Goal: Task Accomplishment & Management: Manage account settings

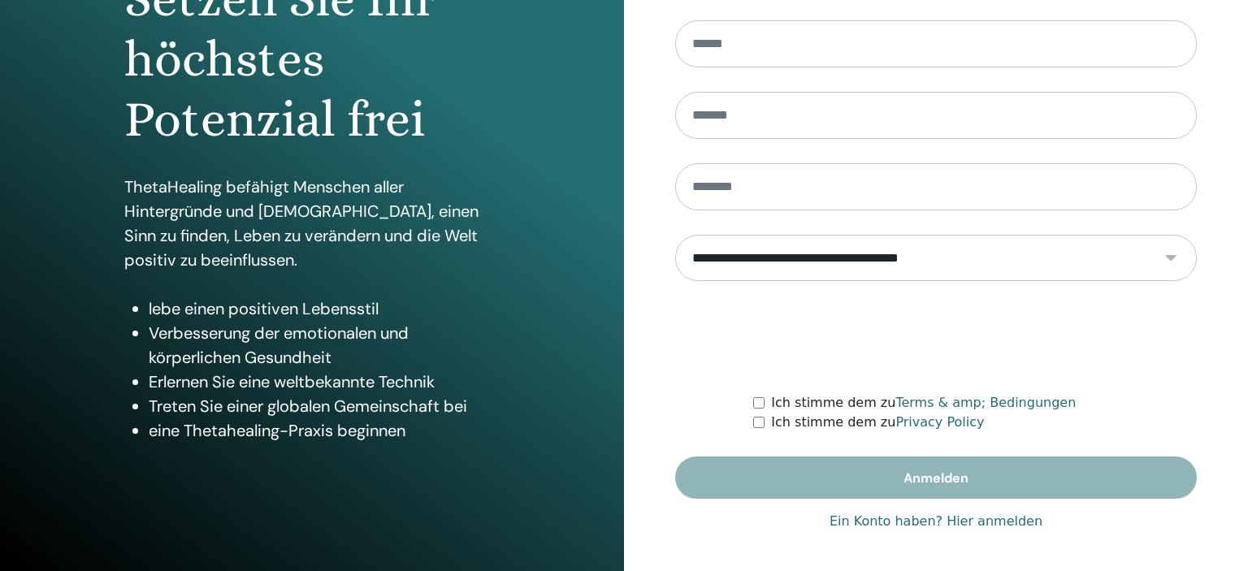
click at [992, 518] on link "Ein Konto haben? Hier anmelden" at bounding box center [935, 521] width 213 height 19
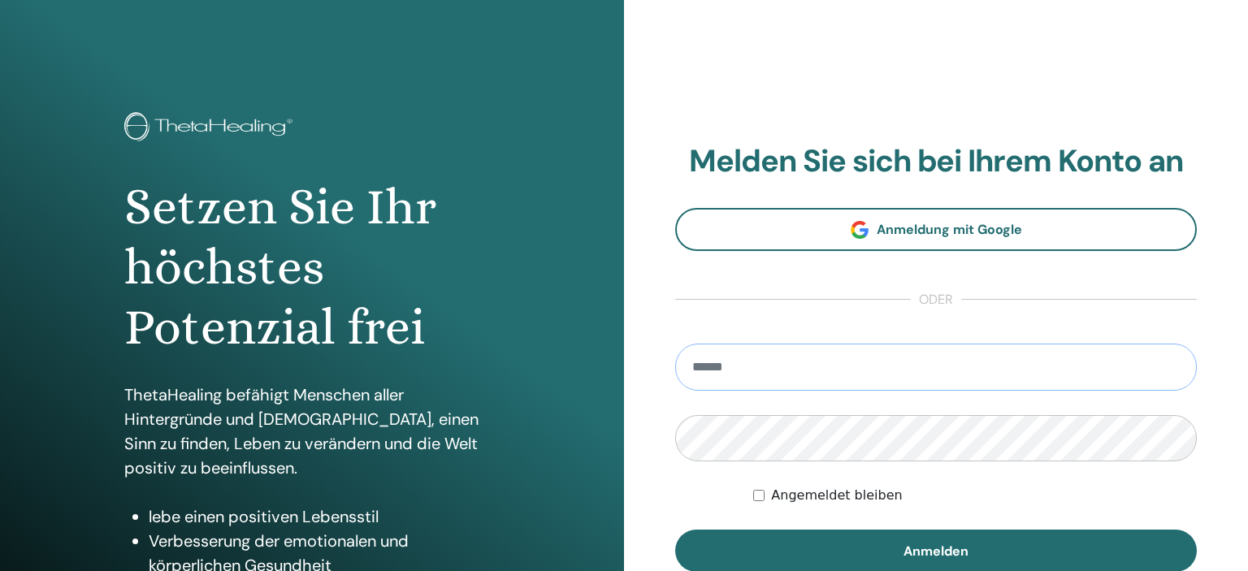
click at [749, 366] on input "email" at bounding box center [935, 367] width 521 height 47
type input "**********"
click at [675, 530] on button "Anmelden" at bounding box center [935, 551] width 521 height 42
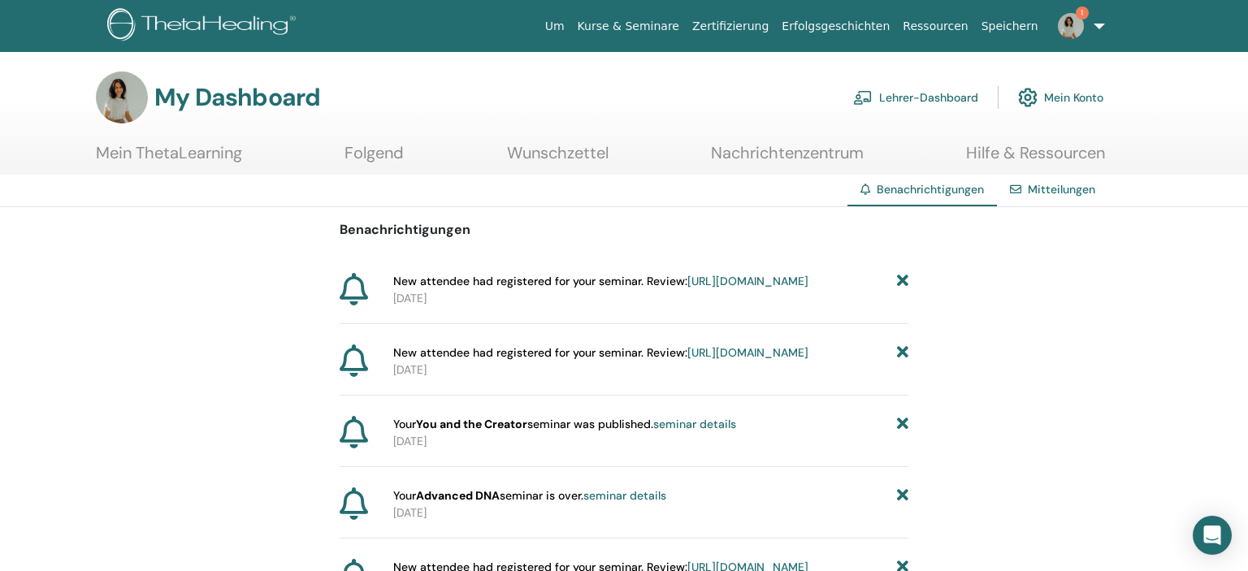
click at [687, 288] on link "https://member.thetahealing.com/instructor/seminar/373566/attendees" at bounding box center [747, 281] width 121 height 15
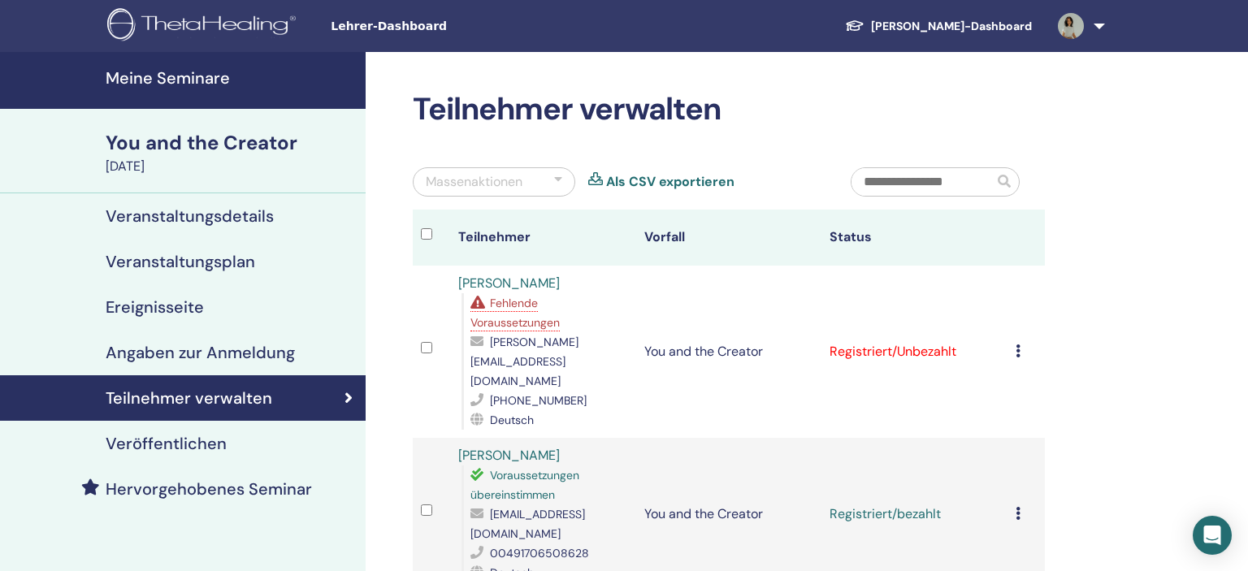
click at [1020, 344] on icon at bounding box center [1017, 350] width 5 height 13
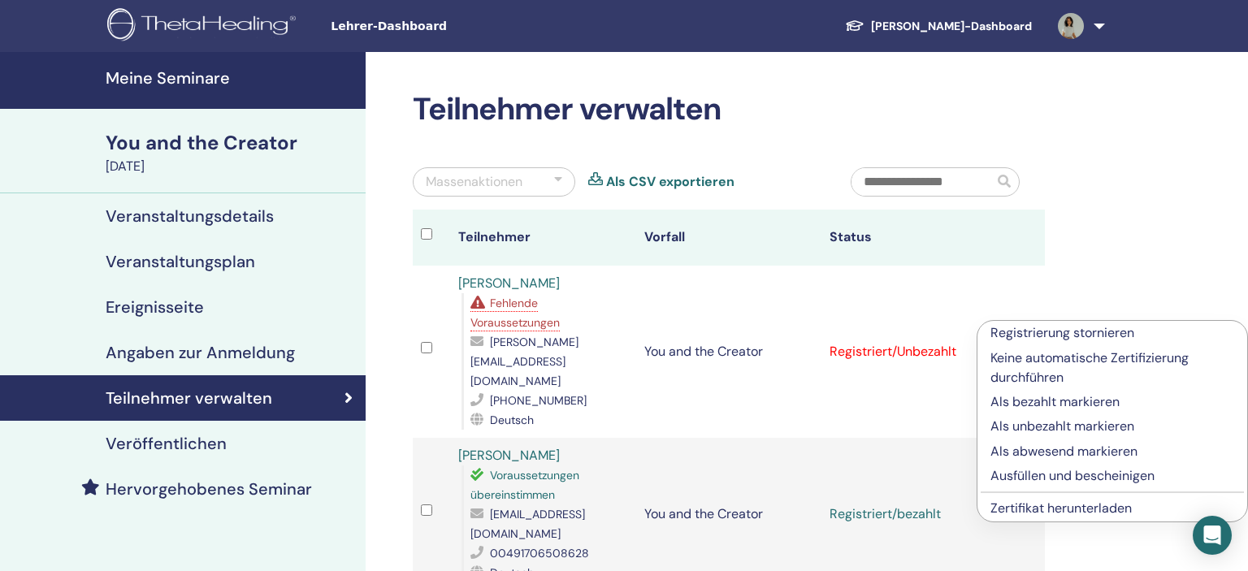
click at [1051, 425] on p "Als unbezahlt markieren" at bounding box center [1112, 426] width 244 height 19
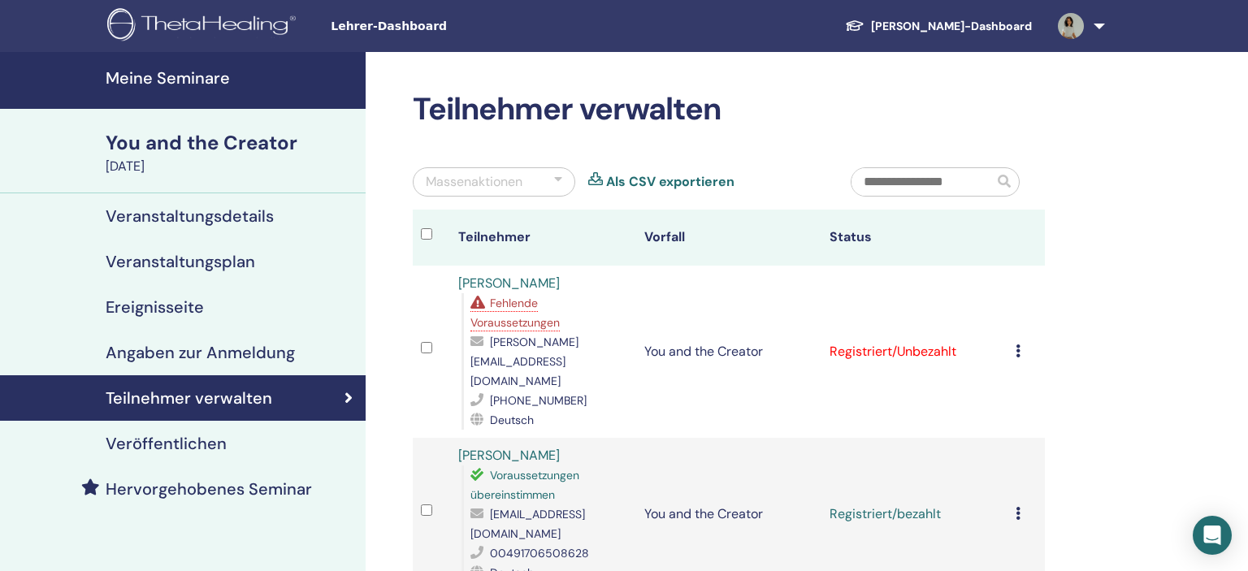
click at [1021, 320] on td "Registrierung stornieren Keine automatische Zertifizierung durchführen Als beza…" at bounding box center [1025, 352] width 37 height 172
click at [1020, 344] on icon at bounding box center [1017, 350] width 5 height 13
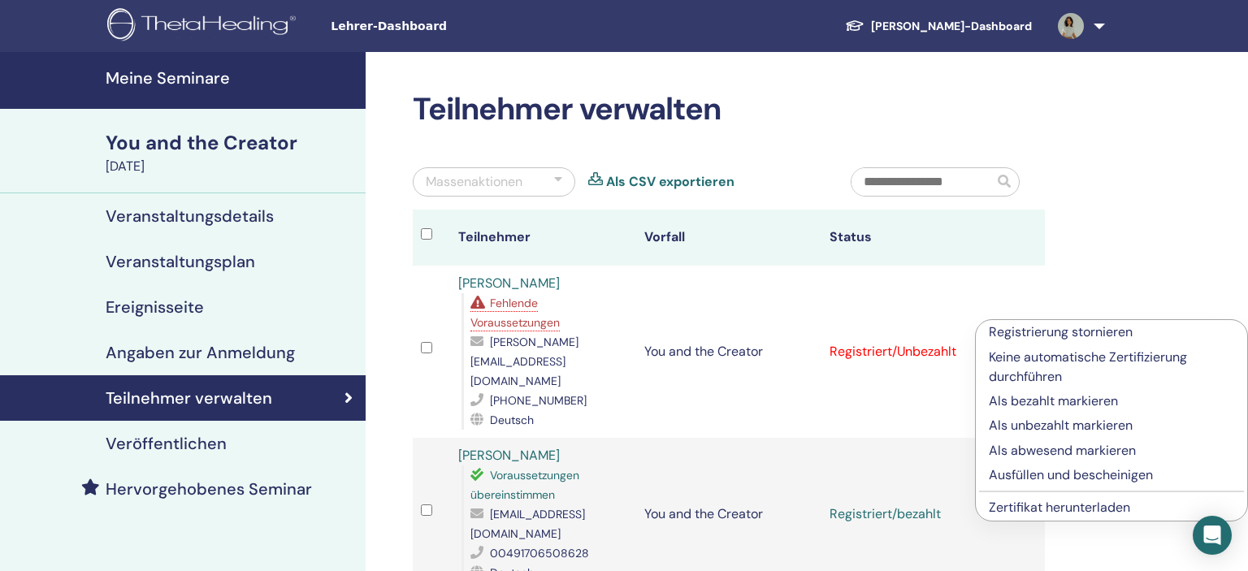
click at [1037, 401] on p "Als bezahlt markieren" at bounding box center [1110, 400] width 245 height 19
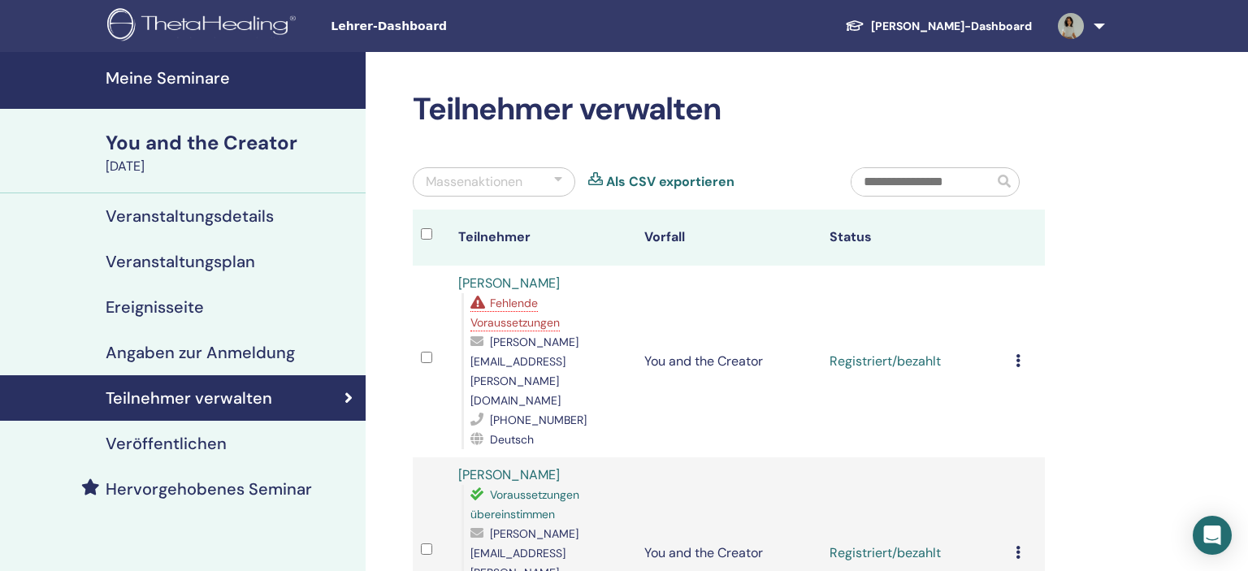
click at [1096, 23] on link at bounding box center [1077, 26] width 67 height 52
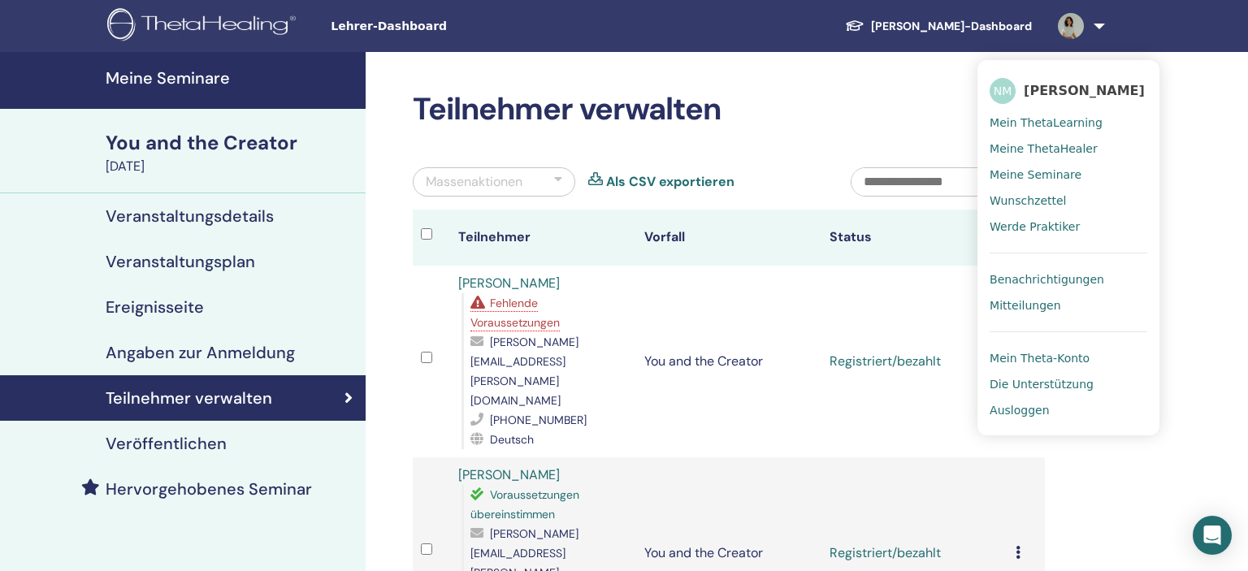
click at [1032, 409] on span "Ausloggen" at bounding box center [1018, 410] width 59 height 15
